Goal: Information Seeking & Learning: Learn about a topic

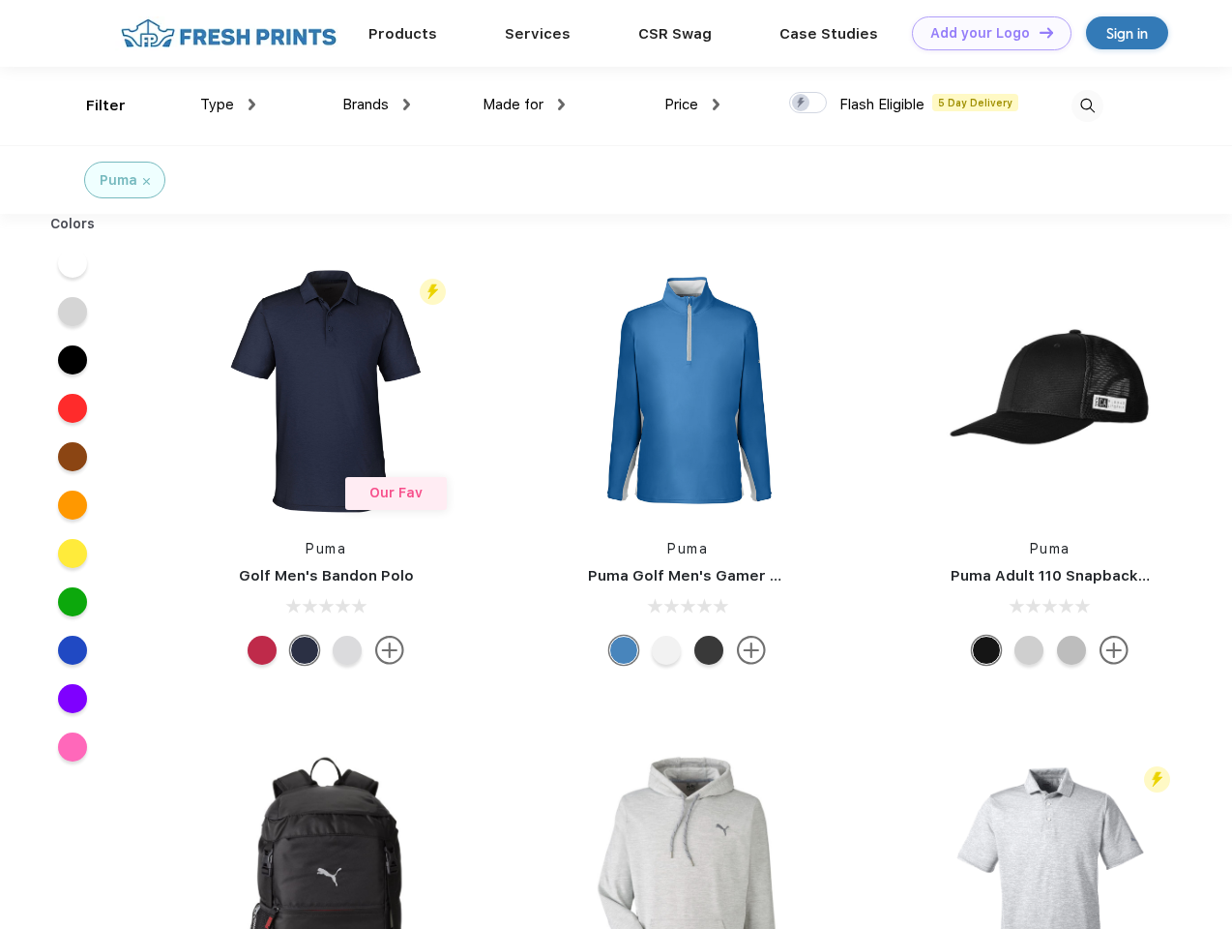
click at [985, 33] on link "Add your Logo Design Tool" at bounding box center [992, 33] width 160 height 34
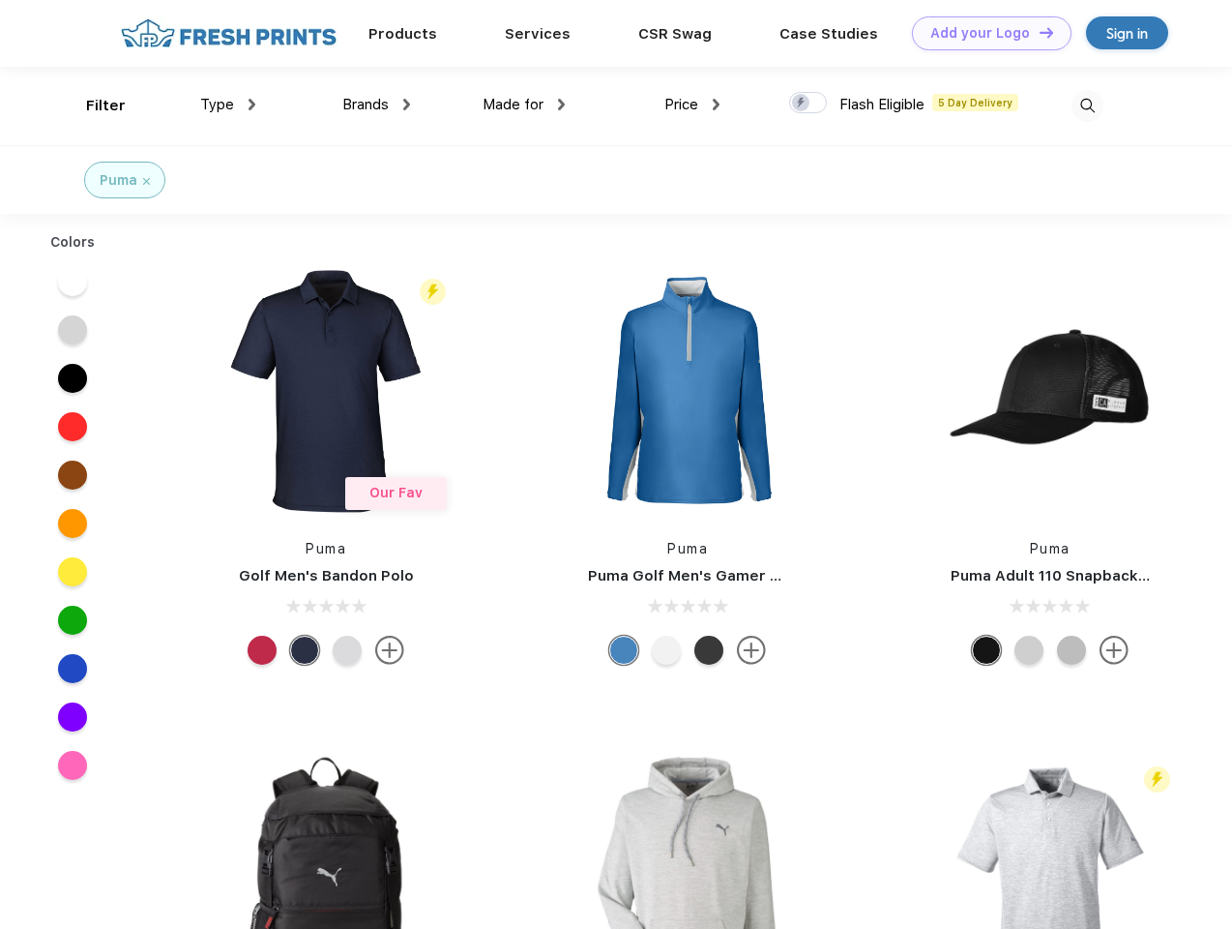
click at [0, 0] on div "Design Tool" at bounding box center [0, 0] width 0 height 0
click at [1038, 32] on link "Add your Logo Design Tool" at bounding box center [992, 33] width 160 height 34
click at [93, 105] on div "Filter" at bounding box center [106, 106] width 40 height 22
click at [228, 104] on span "Type" at bounding box center [217, 104] width 34 height 17
click at [376, 104] on span "Brands" at bounding box center [365, 104] width 46 height 17
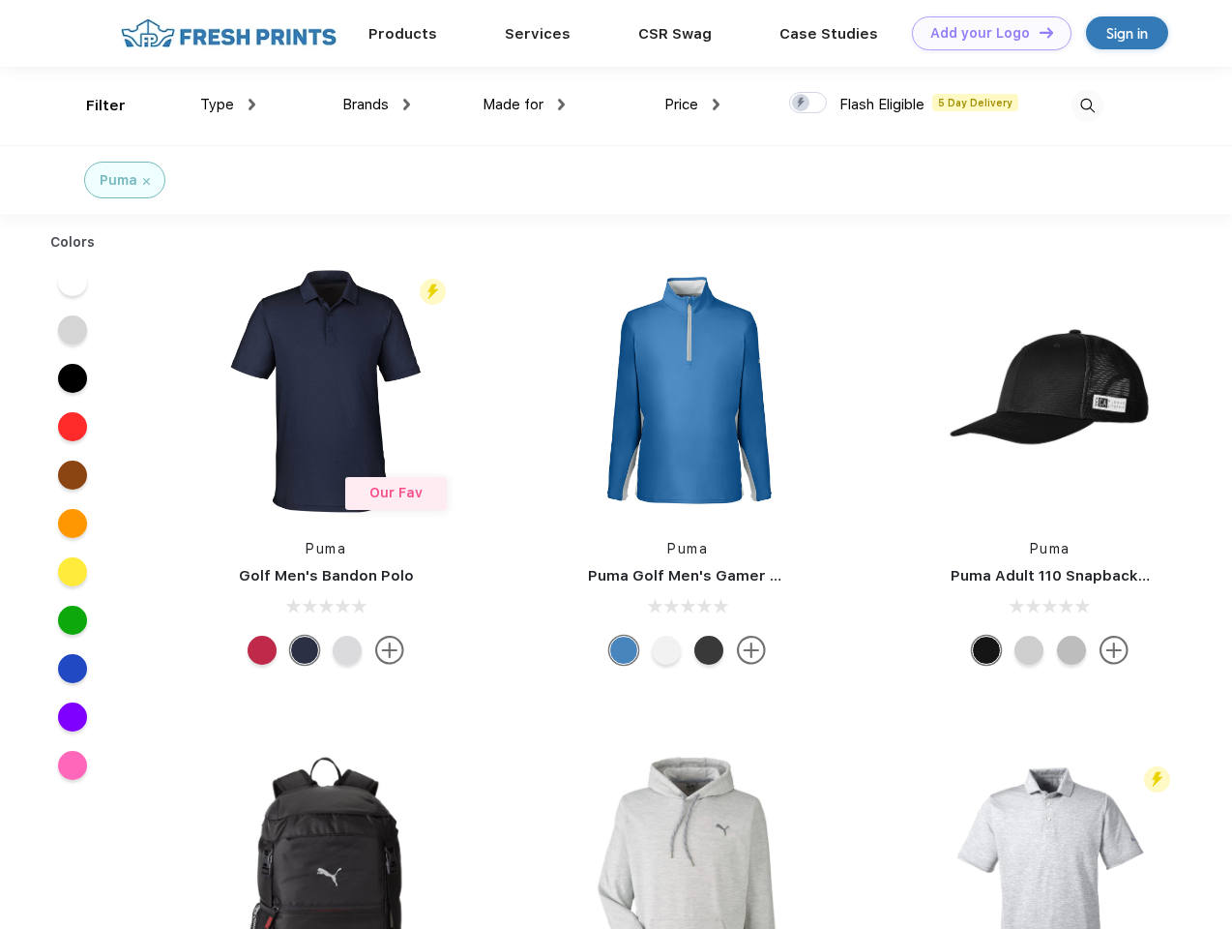
click at [524, 104] on span "Made for" at bounding box center [513, 104] width 61 height 17
click at [693, 104] on span "Price" at bounding box center [682, 104] width 34 height 17
click at [809, 104] on div at bounding box center [808, 102] width 38 height 21
click at [802, 104] on input "checkbox" at bounding box center [795, 97] width 13 height 13
click at [1087, 105] on img at bounding box center [1088, 106] width 32 height 32
